Goal: Check status

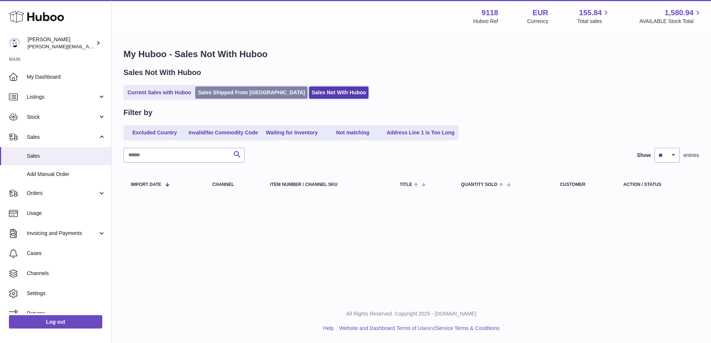
drag, startPoint x: 0, startPoint y: 0, endPoint x: 252, endPoint y: 93, distance: 269.1
click at [252, 93] on link "Sales Shipped From [GEOGRAPHIC_DATA]" at bounding box center [251, 93] width 112 height 12
click at [242, 93] on link "Sales Shipped From [GEOGRAPHIC_DATA]" at bounding box center [251, 93] width 112 height 12
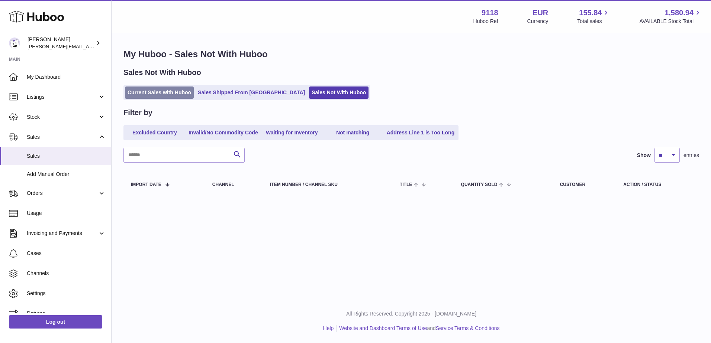
click at [166, 93] on link "Current Sales with Huboo" at bounding box center [159, 93] width 69 height 12
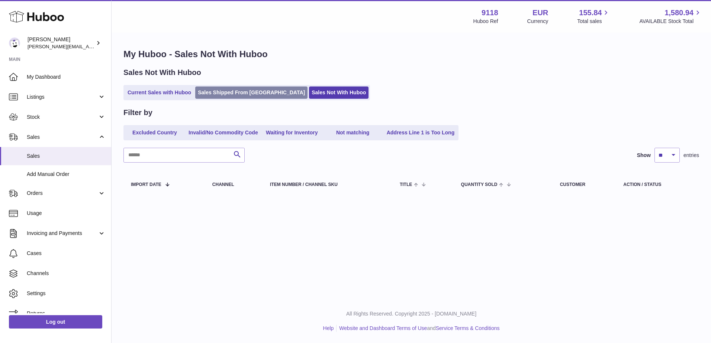
click at [230, 88] on link "Sales Shipped From [GEOGRAPHIC_DATA]" at bounding box center [251, 93] width 112 height 12
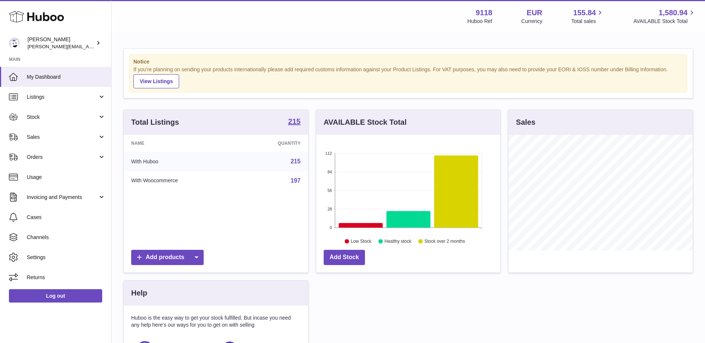
scroll to position [116, 184]
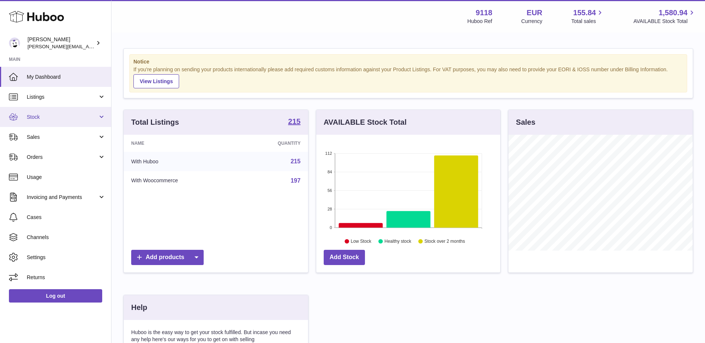
click at [50, 117] on span "Stock" at bounding box center [62, 117] width 71 height 7
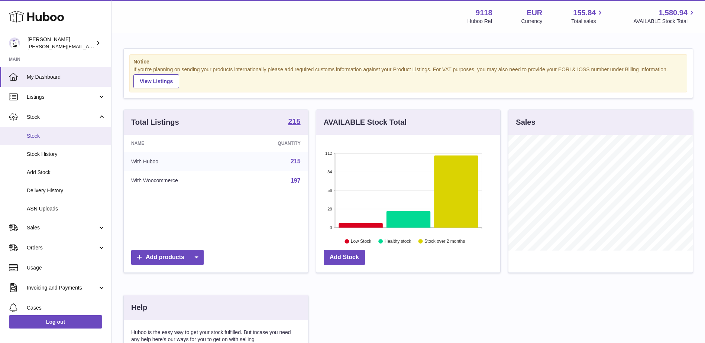
click at [52, 132] on link "Stock" at bounding box center [55, 136] width 111 height 18
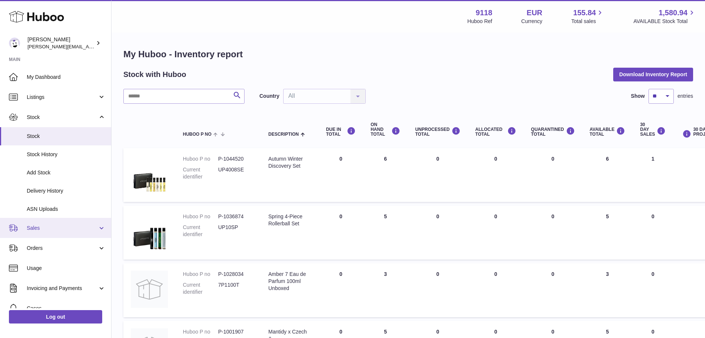
click at [55, 229] on span "Sales" at bounding box center [62, 228] width 71 height 7
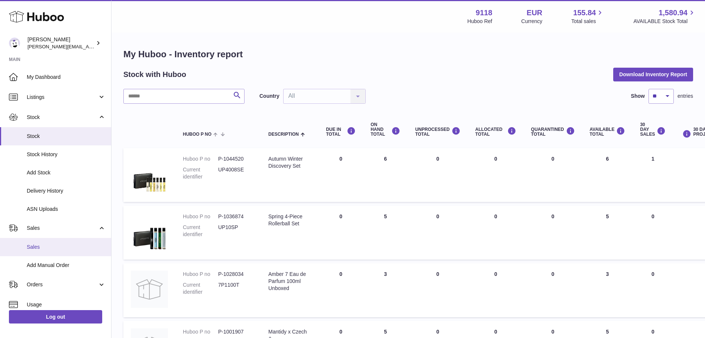
click at [32, 248] on span "Sales" at bounding box center [66, 246] width 79 height 7
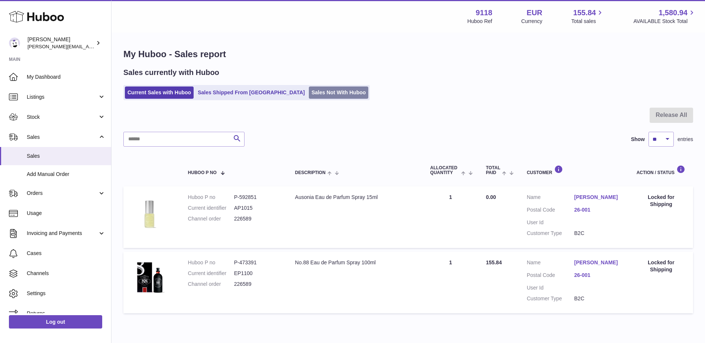
drag, startPoint x: 341, startPoint y: 90, endPoint x: 310, endPoint y: 92, distance: 30.5
click at [341, 90] on div "Current Sales with Huboo Sales Shipped From [GEOGRAPHIC_DATA] Sales Not With Hu…" at bounding box center [408, 92] width 570 height 15
click at [310, 91] on link "Sales Not With Huboo" at bounding box center [338, 93] width 59 height 12
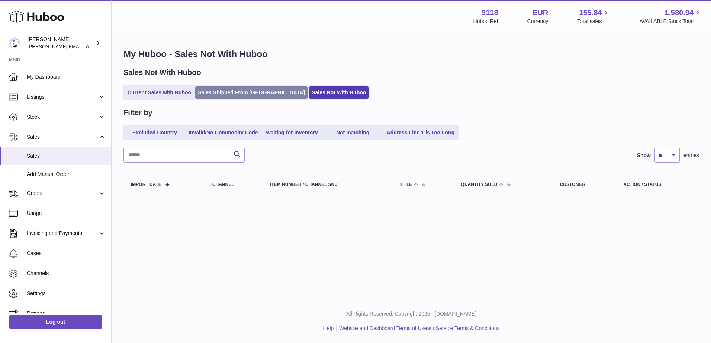
click at [231, 93] on link "Sales Shipped From [GEOGRAPHIC_DATA]" at bounding box center [251, 93] width 112 height 12
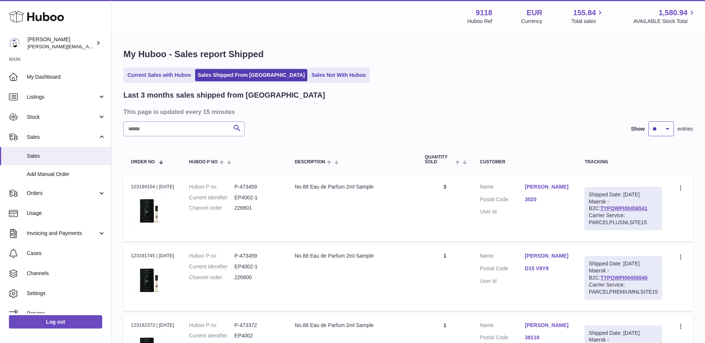
click at [665, 132] on select "** ** **" at bounding box center [661, 129] width 25 height 15
select select "**"
click at [649, 122] on select "** ** **" at bounding box center [661, 129] width 25 height 15
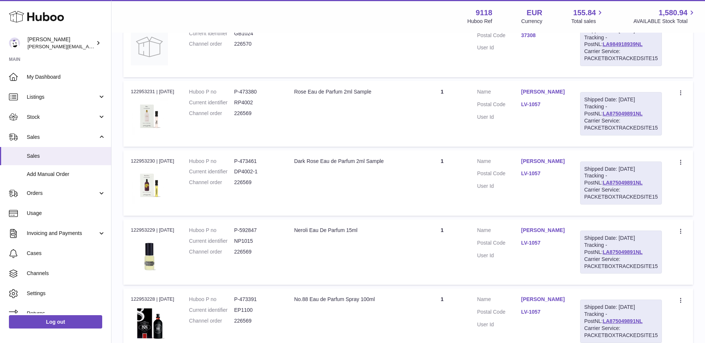
scroll to position [2937, 0]
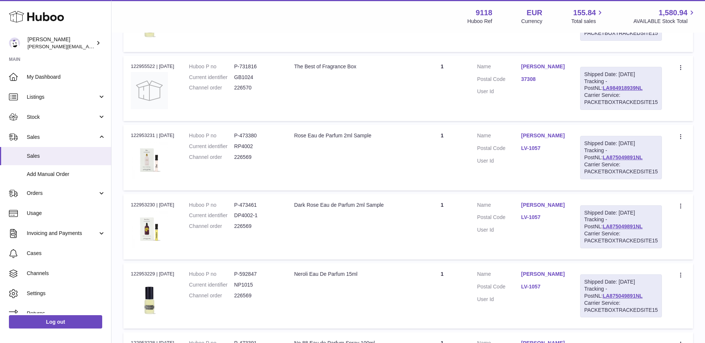
drag, startPoint x: 620, startPoint y: 157, endPoint x: 583, endPoint y: 157, distance: 37.5
click at [583, 157] on div "Shipped Date: [DATE] Tracking - PostNL: LA875049891NL Carrier Service: PACKETBO…" at bounding box center [621, 157] width 82 height 43
copy link "LA875049891NL"
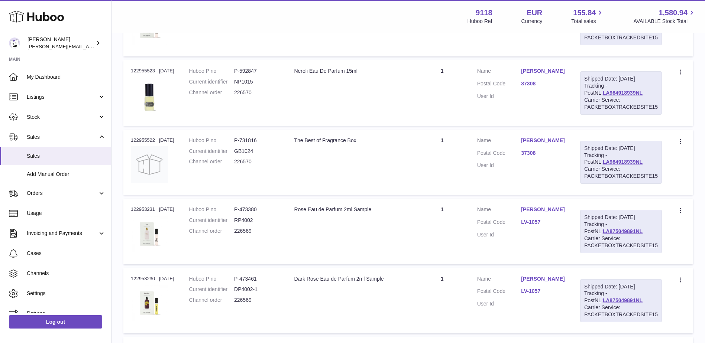
scroll to position [2862, 0]
